Goal: Navigation & Orientation: Find specific page/section

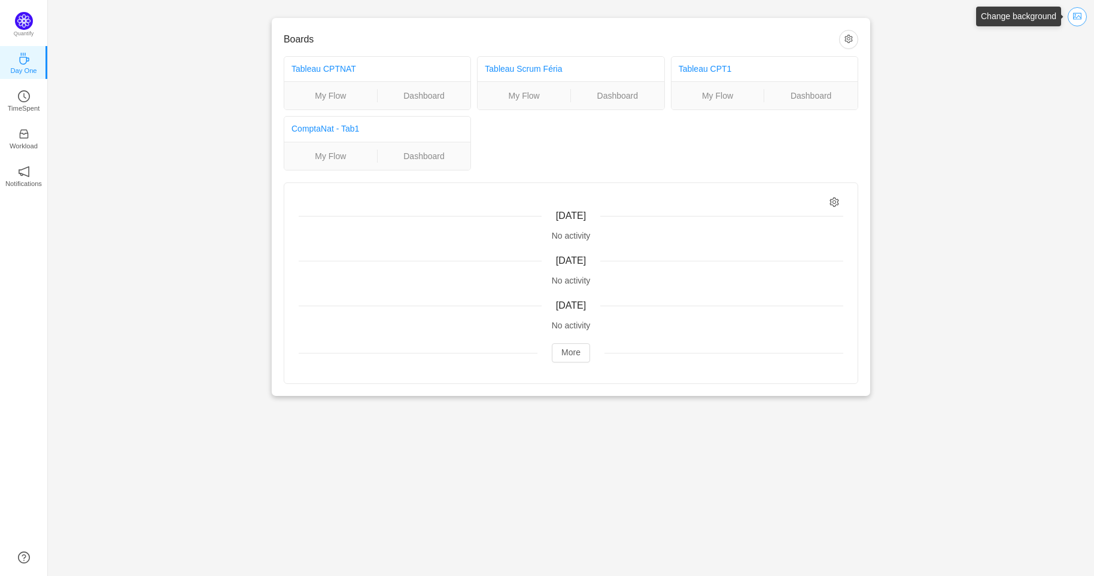
click at [1078, 18] on button "button" at bounding box center [1077, 16] width 19 height 19
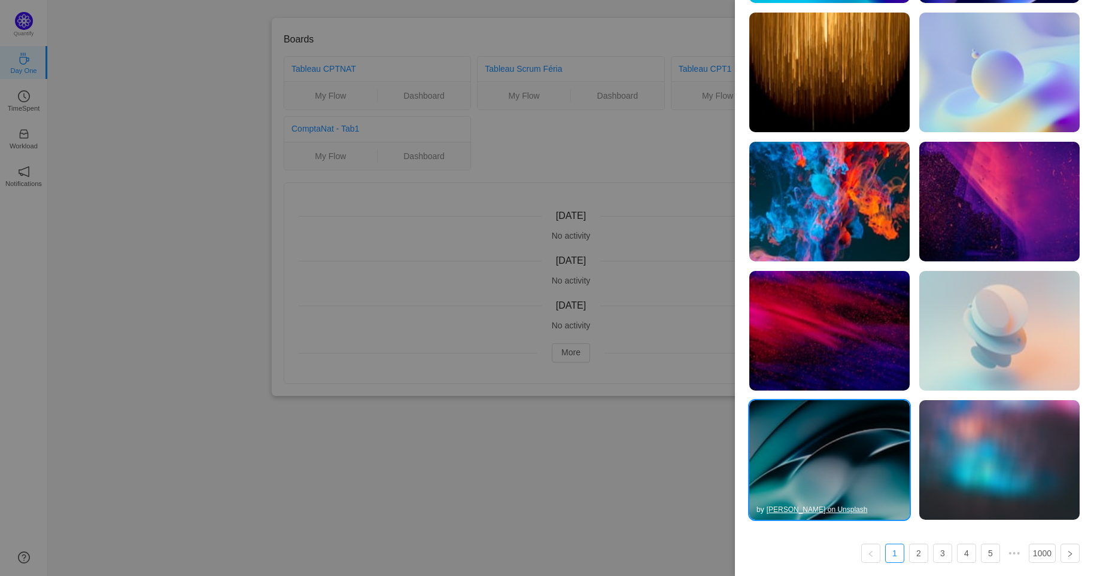
scroll to position [193, 0]
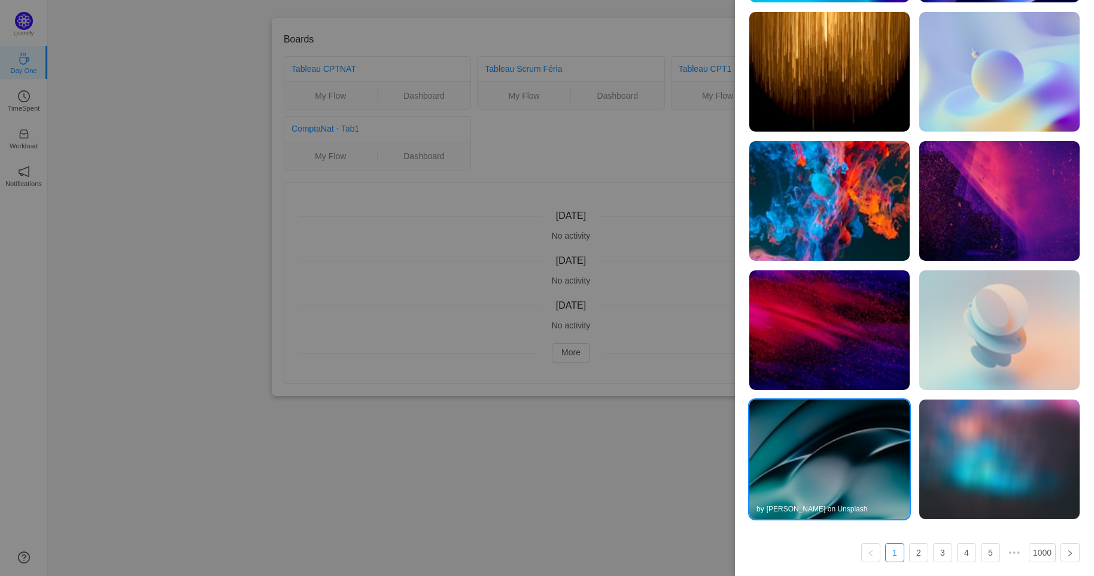
click at [825, 471] on img at bounding box center [829, 460] width 160 height 120
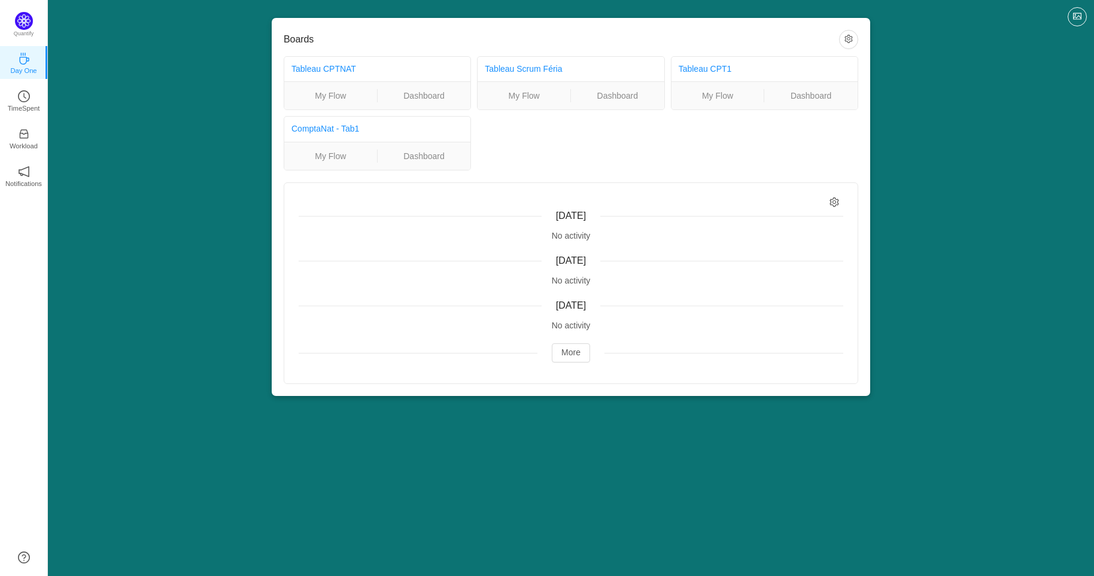
scroll to position [0, 0]
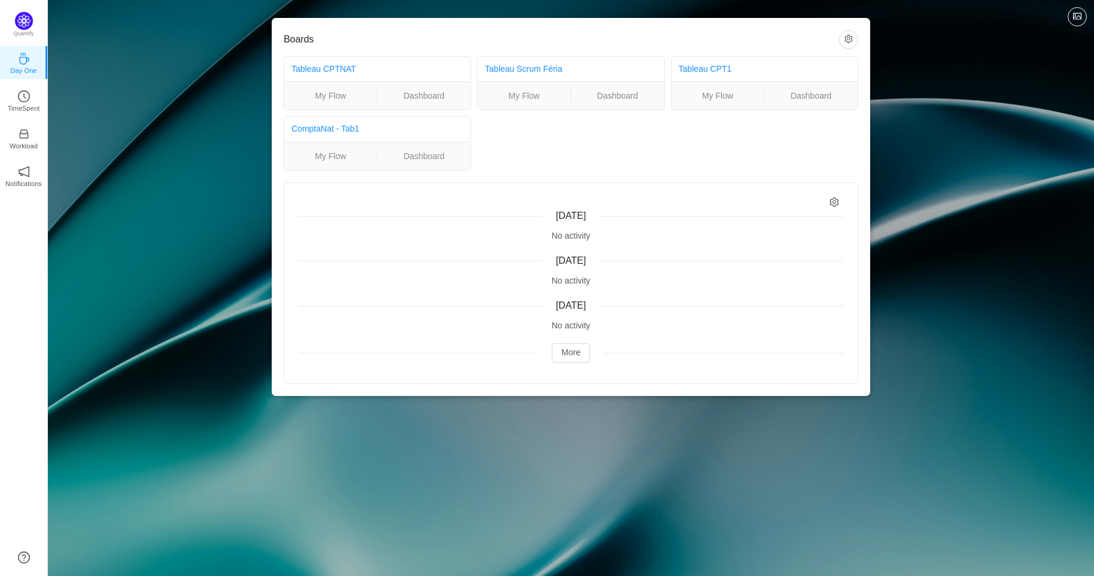
click at [980, 187] on div "Boards Tableau CPTNAT My Flow Dashboard Tableau Scrum Féria My Flow Dashboard T…" at bounding box center [571, 207] width 1046 height 415
click at [20, 63] on icon "icon: coffee" at bounding box center [24, 59] width 12 height 12
click at [26, 98] on icon "icon: clock-circle" at bounding box center [24, 96] width 12 height 12
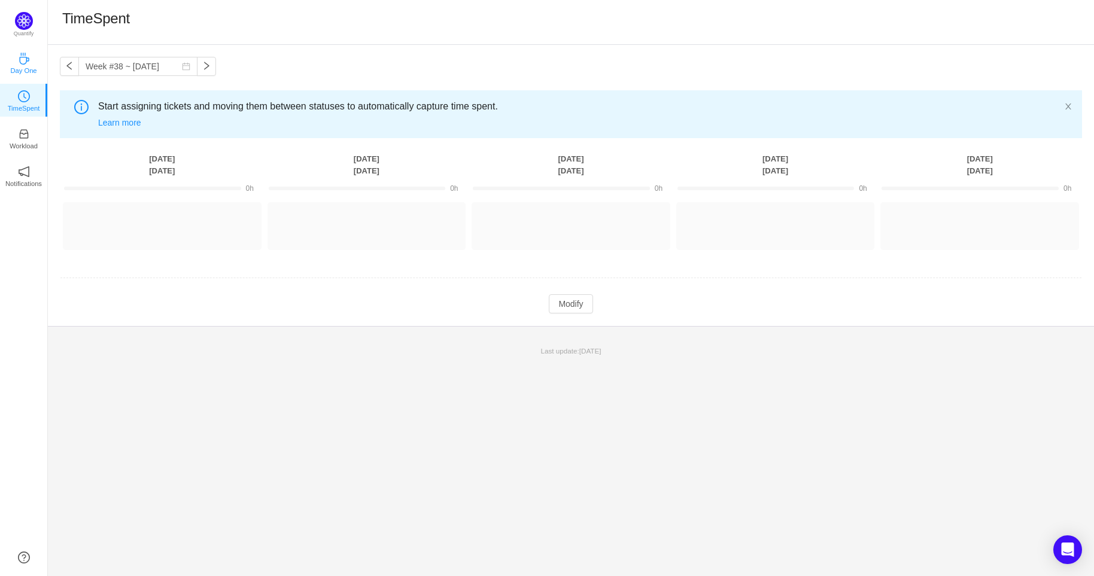
click at [27, 65] on p "Day One" at bounding box center [23, 70] width 26 height 11
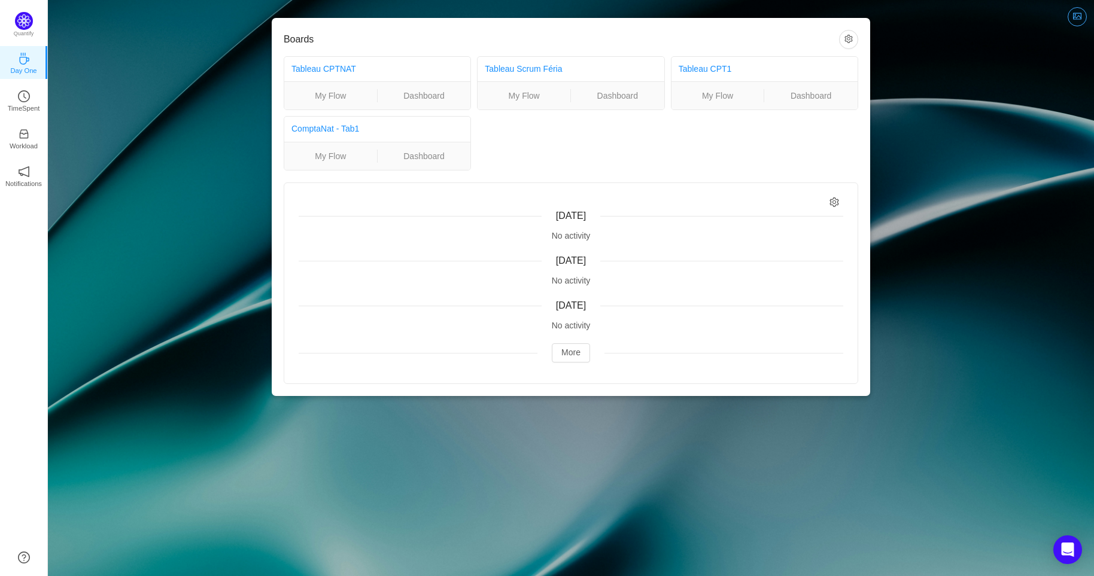
click at [1081, 18] on button "button" at bounding box center [1077, 16] width 19 height 19
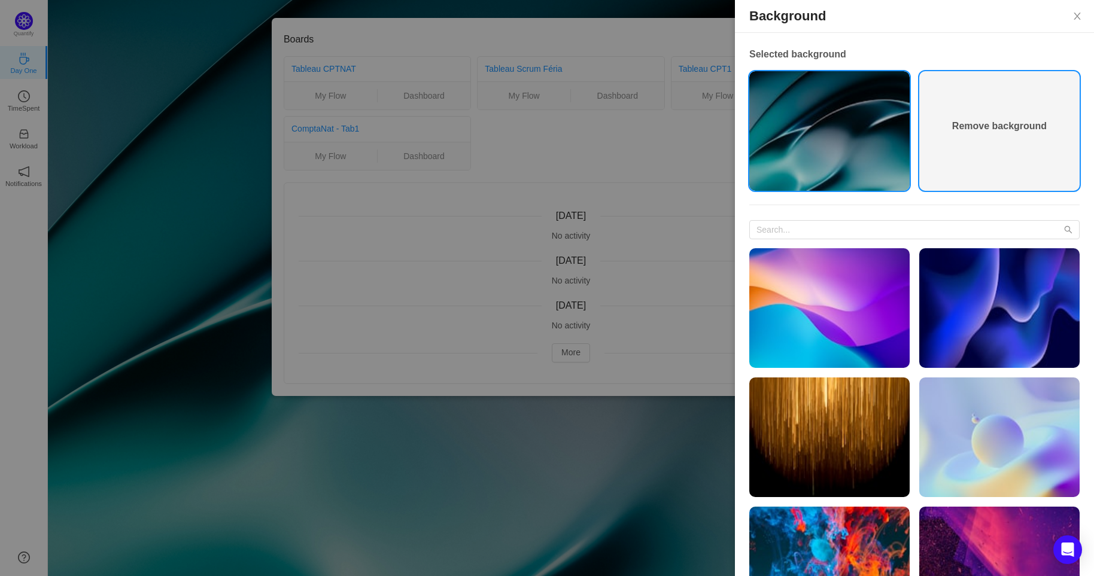
click at [969, 141] on div "Remove background" at bounding box center [999, 131] width 95 height 24
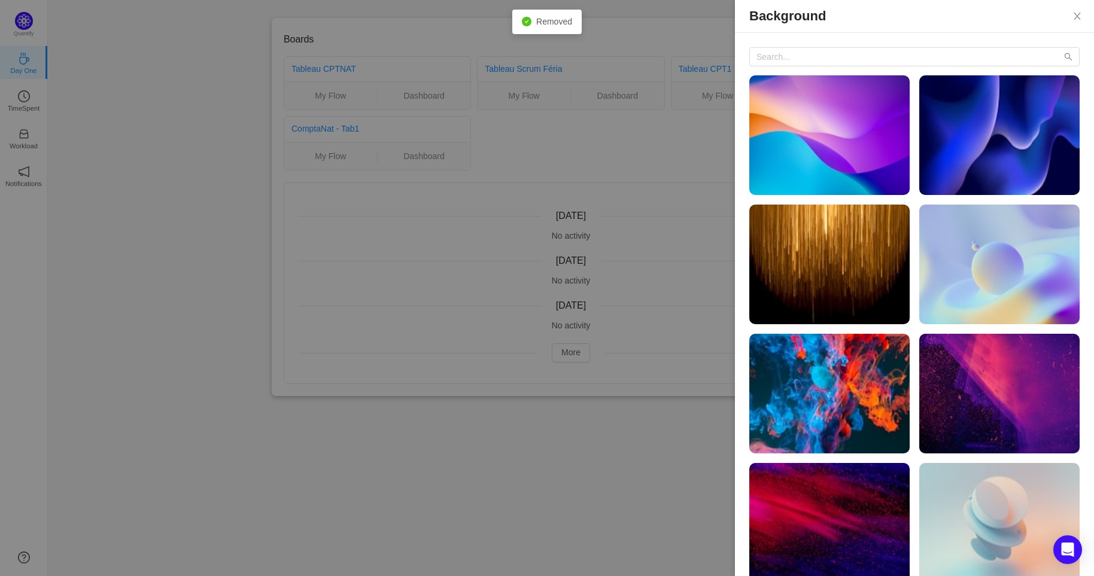
click at [300, 339] on div at bounding box center [547, 288] width 1094 height 576
